Goal: Information Seeking & Learning: Learn about a topic

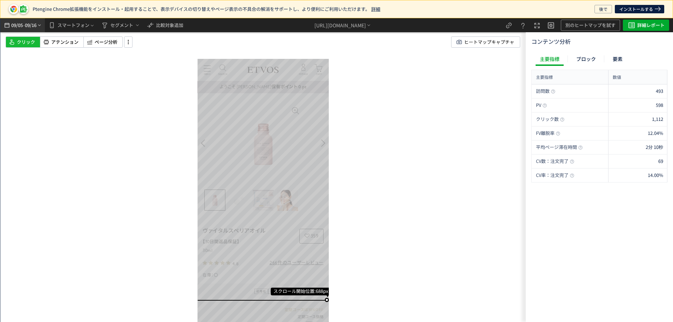
click at [29, 23] on span "09/16" at bounding box center [31, 25] width 12 height 14
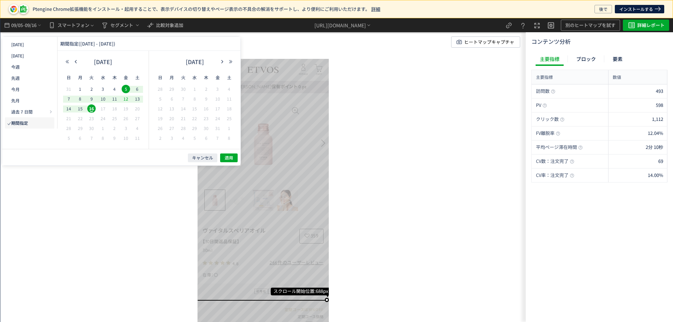
click at [123, 98] on span "12" at bounding box center [126, 99] width 8 height 8
click at [124, 89] on span "5" at bounding box center [126, 89] width 8 height 8
click at [228, 156] on span "適用" at bounding box center [229, 158] width 8 height 6
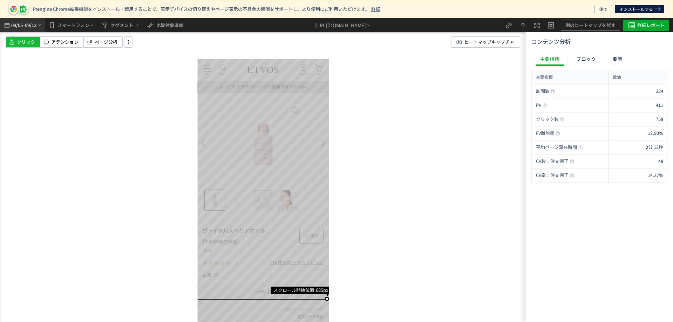
click at [12, 28] on span "09/05" at bounding box center [17, 25] width 12 height 14
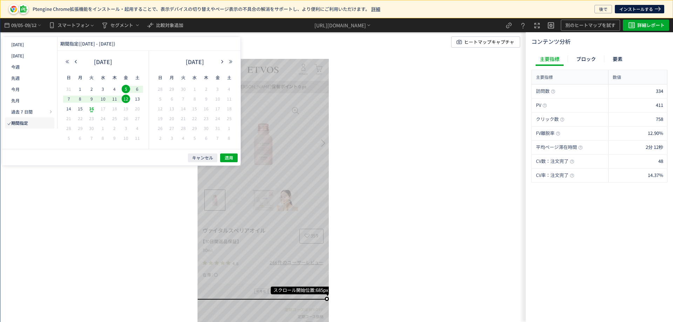
click at [86, 110] on div "16" at bounding box center [92, 109] width 12 height 7
click at [128, 90] on span "5" at bounding box center [126, 89] width 8 height 8
click at [227, 157] on span "適用" at bounding box center [229, 158] width 8 height 6
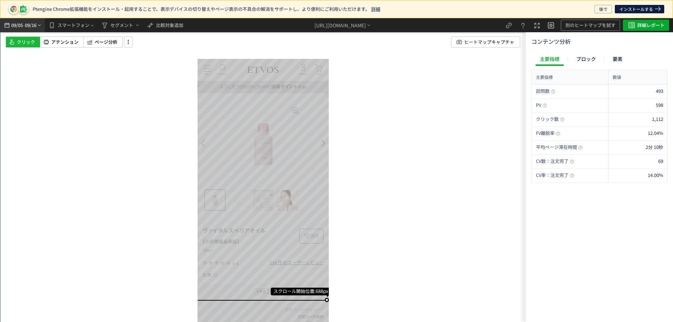
click at [31, 27] on span "09/16" at bounding box center [31, 25] width 12 height 14
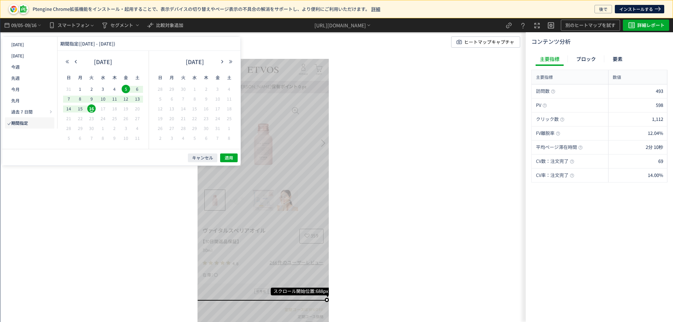
click at [358, 99] on div "スクロール開始位置:688px スクロール到達率 83% スクロール到達率 79% スクロール到達率 79% スクロール到達率 76% スクロール到達率 73…" at bounding box center [263, 170] width 526 height 304
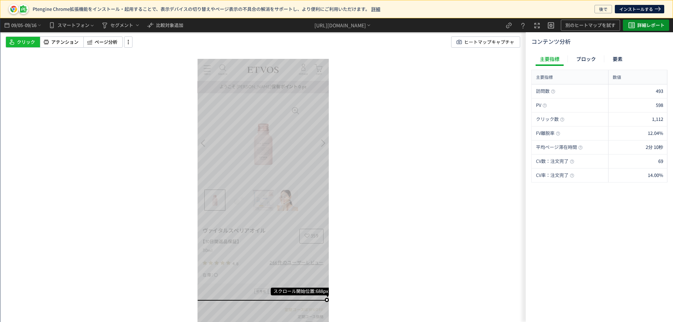
click at [637, 24] on button "詳細レポート" at bounding box center [646, 25] width 46 height 11
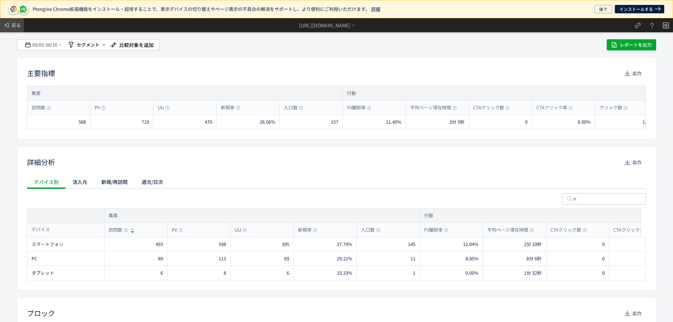
click at [11, 23] on span at bounding box center [7, 25] width 8 height 14
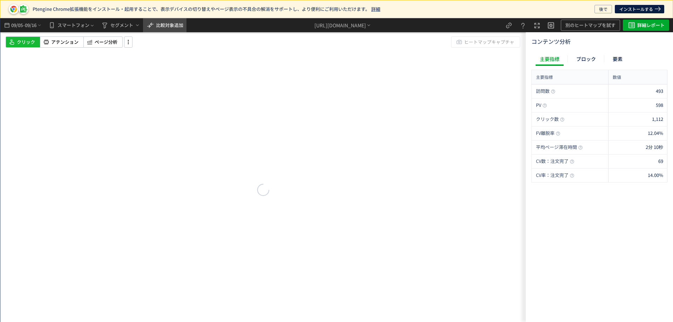
click at [177, 26] on span "比較対象追加" at bounding box center [169, 25] width 27 height 7
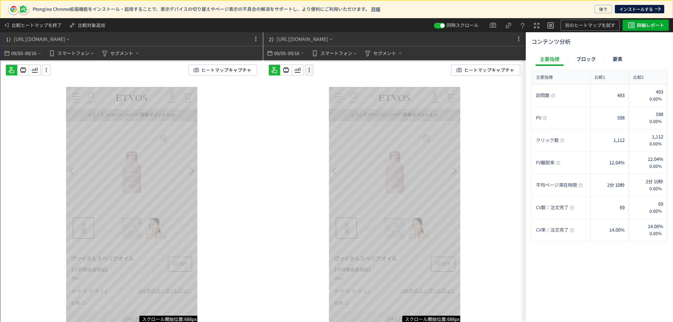
click at [309, 69] on icon at bounding box center [309, 70] width 8 height 8
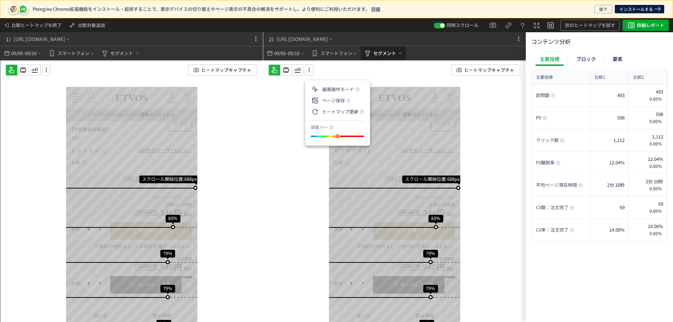
click at [377, 50] on span "セグメント" at bounding box center [385, 53] width 23 height 11
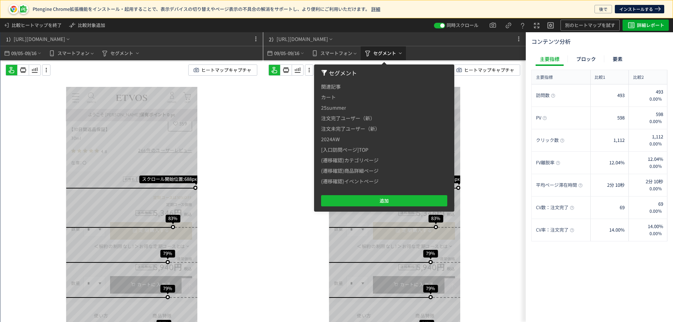
click at [377, 50] on span "セグメント" at bounding box center [385, 53] width 23 height 11
click at [457, 55] on div "09/05 - 09/16 スマートフォン セグメント" at bounding box center [394, 53] width 263 height 14
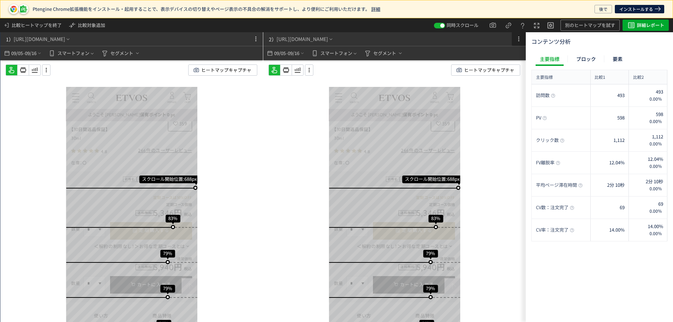
click at [520, 37] on icon at bounding box center [519, 39] width 8 height 8
click at [513, 56] on p "左へ移動" at bounding box center [511, 59] width 20 height 13
click at [45, 67] on icon at bounding box center [46, 70] width 8 height 8
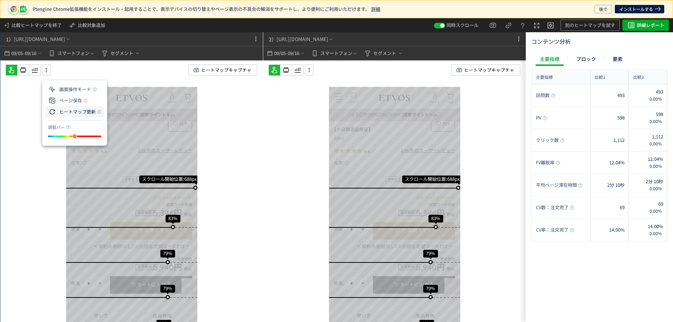
click at [88, 110] on li "ヒートマップ更新" at bounding box center [74, 111] width 59 height 11
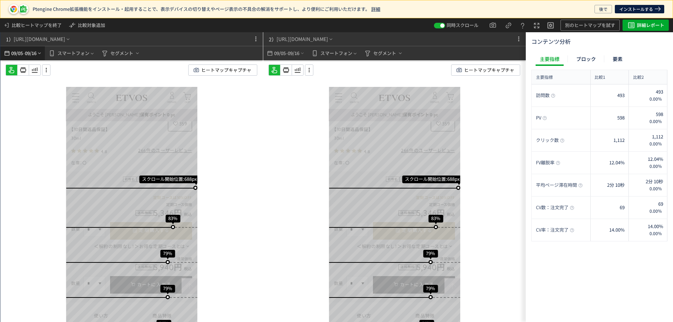
click at [32, 55] on span "09/16" at bounding box center [31, 53] width 12 height 14
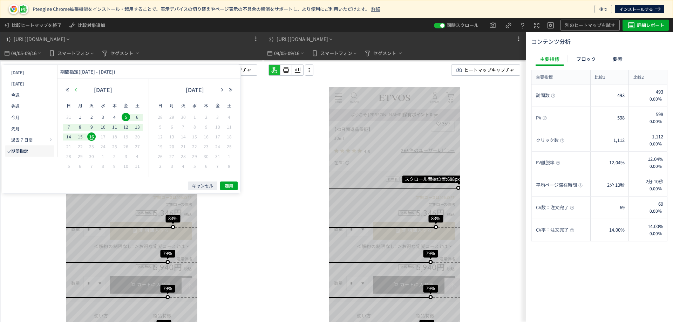
click at [75, 89] on icon "button" at bounding box center [76, 90] width 4 height 4
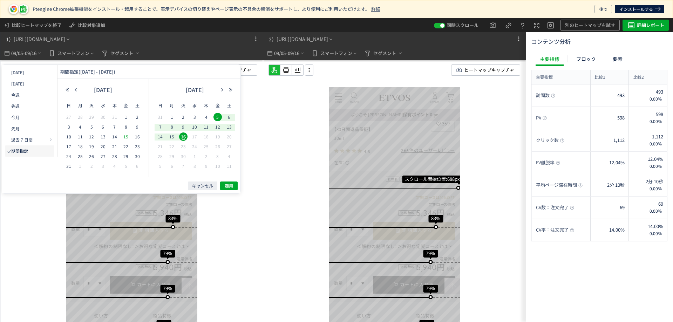
click at [123, 137] on span "15" at bounding box center [126, 137] width 8 height 8
click at [80, 156] on span "25" at bounding box center [80, 156] width 8 height 8
click at [93, 155] on span "26" at bounding box center [91, 156] width 8 height 8
click at [128, 136] on span "15" at bounding box center [126, 137] width 8 height 8
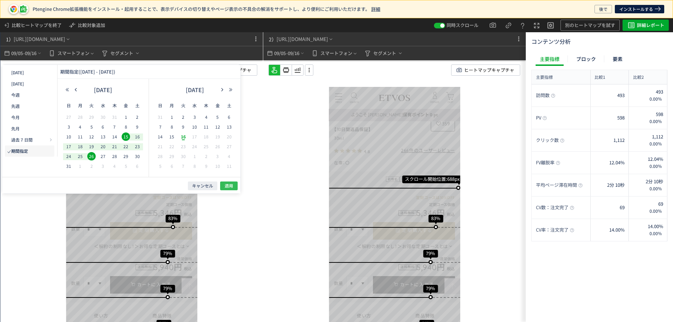
click at [229, 186] on span "適用" at bounding box center [229, 186] width 8 height 6
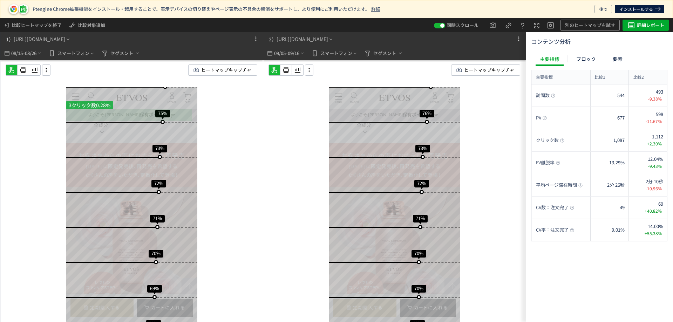
scroll to position [362, 0]
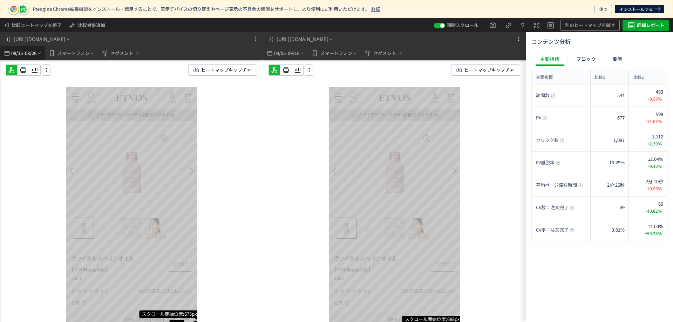
click at [37, 54] on span "08/26" at bounding box center [31, 53] width 12 height 14
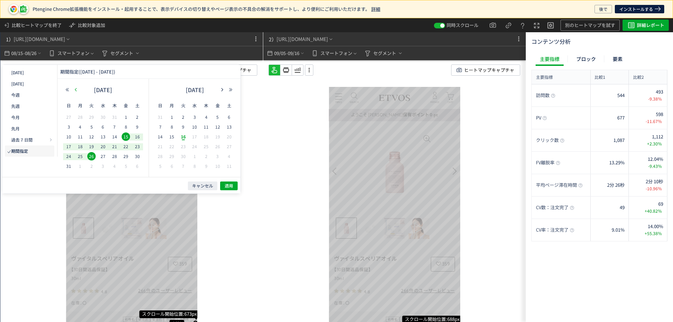
click at [79, 88] on button "button" at bounding box center [76, 89] width 8 height 5
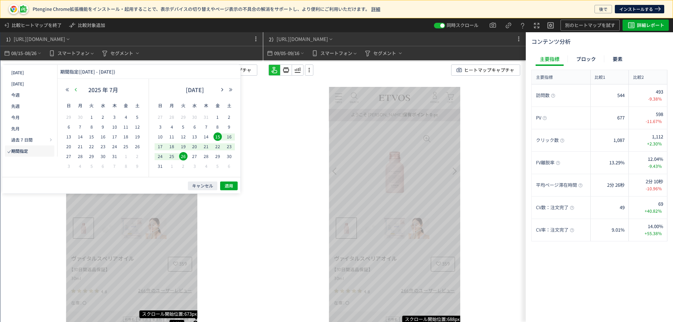
click at [79, 88] on button "button" at bounding box center [76, 89] width 8 height 5
click at [125, 127] on span "9" at bounding box center [126, 127] width 8 height 8
click at [93, 144] on span "20" at bounding box center [91, 146] width 8 height 8
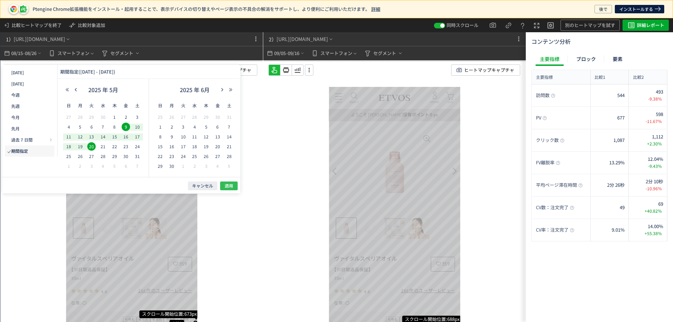
click at [231, 190] on button "適用" at bounding box center [229, 186] width 18 height 9
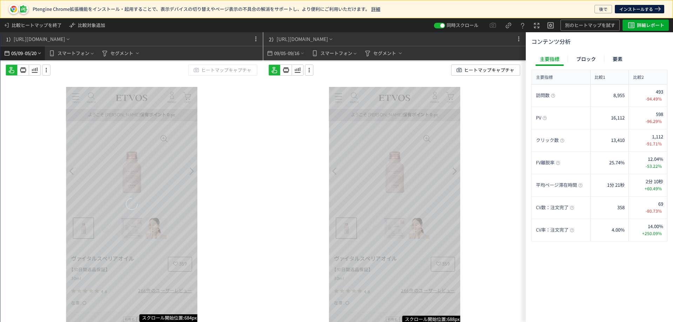
click at [39, 56] on div "05/09 - 05/20" at bounding box center [22, 53] width 39 height 14
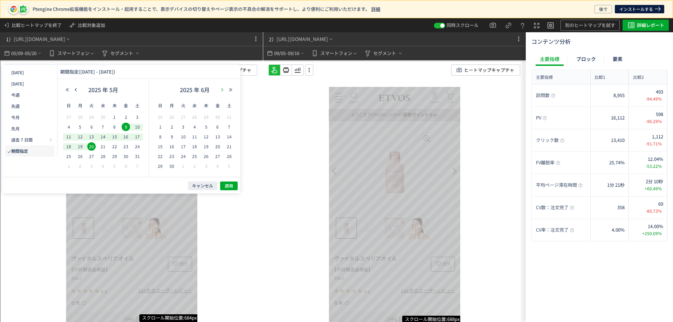
click at [223, 91] on icon "button" at bounding box center [222, 90] width 4 height 4
click at [219, 138] on span "15" at bounding box center [218, 137] width 8 height 8
click at [182, 155] on span "26" at bounding box center [183, 156] width 8 height 8
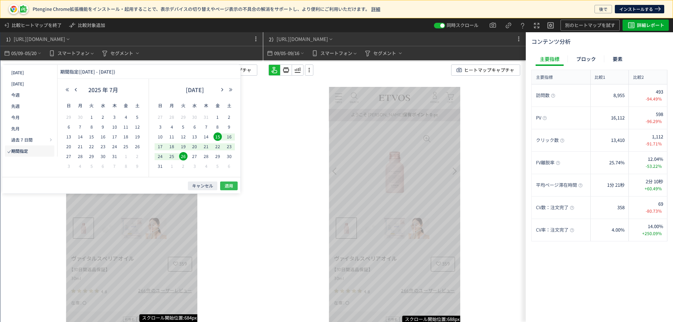
click at [232, 185] on span "適用" at bounding box center [229, 186] width 8 height 6
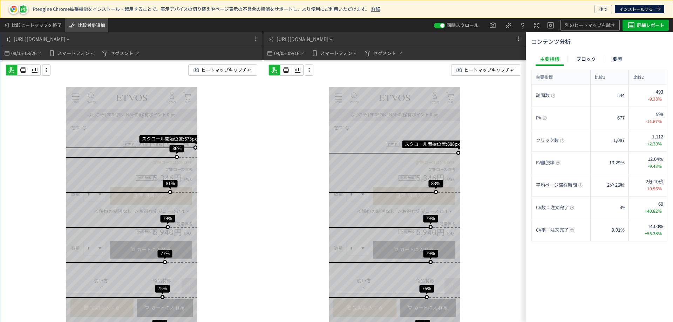
click at [81, 27] on span "比較対象追加" at bounding box center [91, 25] width 27 height 7
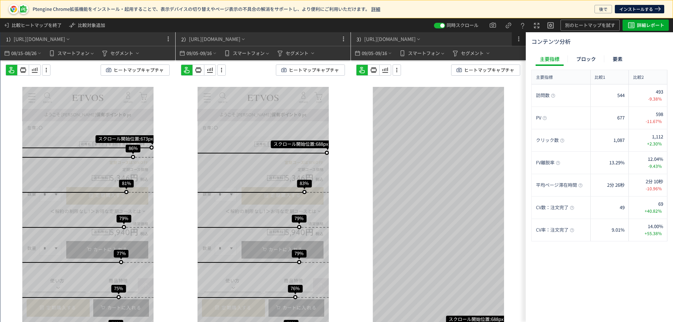
click at [522, 40] on icon at bounding box center [519, 39] width 8 height 8
click at [510, 69] on p "削除" at bounding box center [506, 70] width 10 height 13
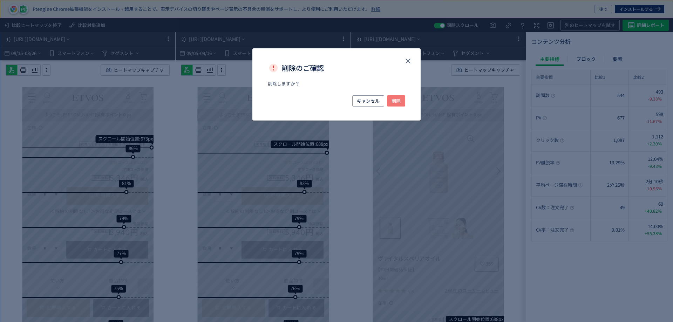
click at [401, 99] on span "削除" at bounding box center [396, 100] width 9 height 11
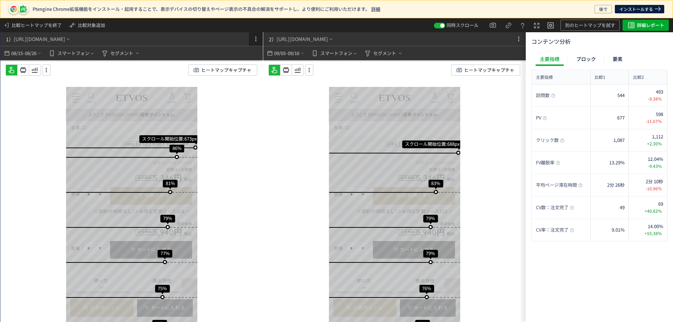
click at [256, 39] on use at bounding box center [256, 38] width 1 height 5
click at [65, 41] on div "[URL][DOMAIN_NAME]" at bounding box center [40, 38] width 52 height 7
click at [76, 70] on p "保存ページを呼び出す" at bounding box center [58, 70] width 50 height 11
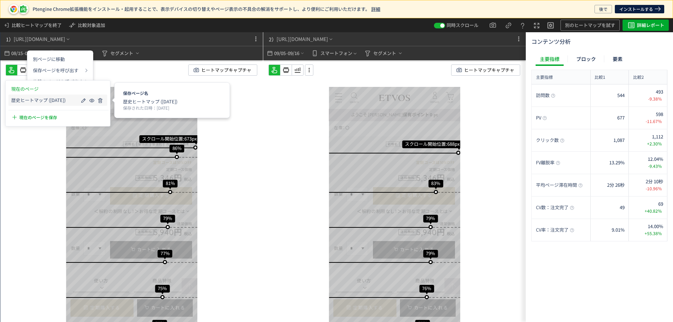
click at [61, 101] on span "歴史ヒートマップ ([DATE])" at bounding box center [38, 101] width 54 height 6
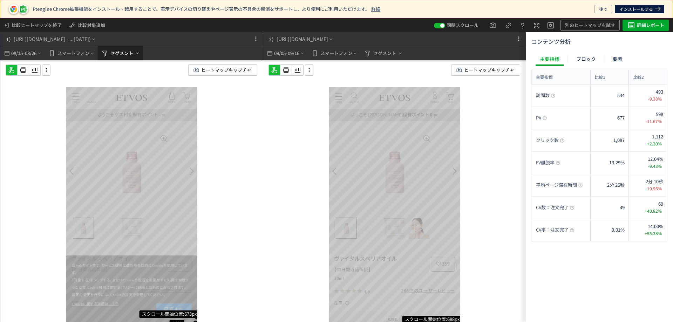
click at [116, 54] on span "セグメント" at bounding box center [121, 53] width 23 height 11
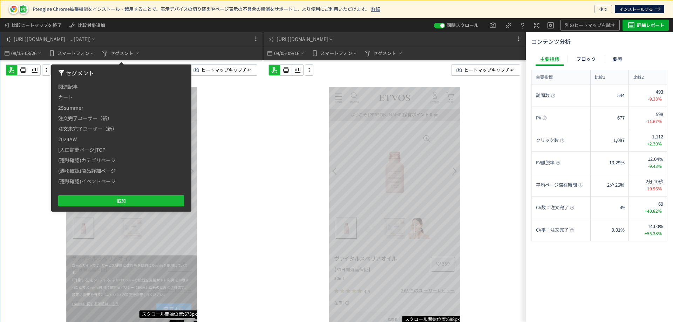
click at [249, 133] on div "スクロール開始位置:673px スクロール到達率 86% スクロール到達率 81% スクロール到達率 79% スクロール到達率 77% スクロール到達率 75…" at bounding box center [131, 205] width 263 height 290
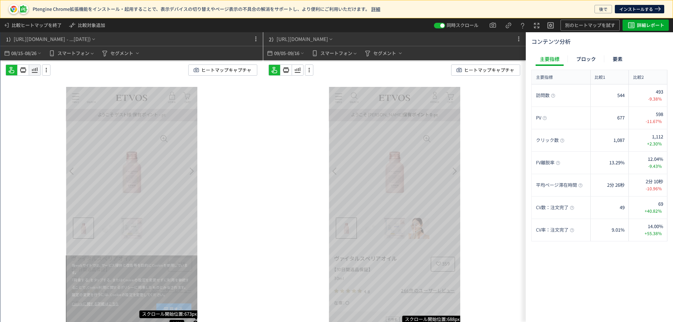
click at [35, 69] on use at bounding box center [35, 70] width 6 height 5
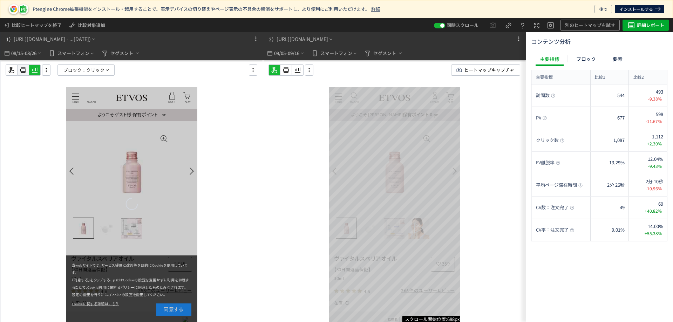
click at [24, 69] on icon at bounding box center [23, 70] width 8 height 8
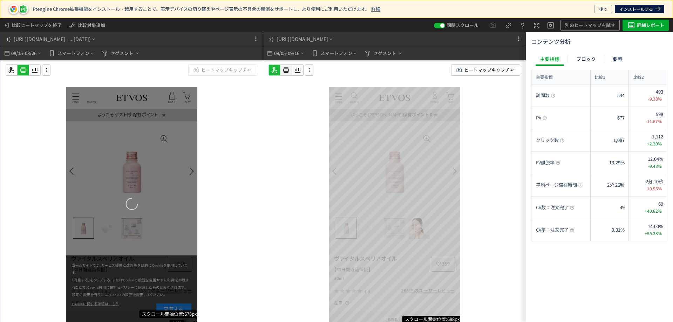
click at [288, 69] on icon at bounding box center [286, 70] width 8 height 8
